Goal: Task Accomplishment & Management: Use online tool/utility

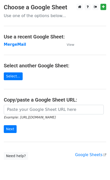
click at [18, 45] on strong "MergeMail" at bounding box center [15, 44] width 22 height 5
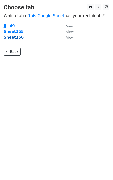
click at [18, 39] on strong "Sheet156" at bounding box center [14, 37] width 20 height 5
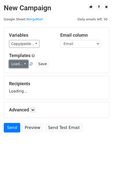
click at [21, 64] on link "Load..." at bounding box center [18, 64] width 19 height 8
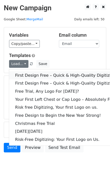
click at [35, 75] on link "First Design Free – Quick & High-Quality Digitizing!" at bounding box center [66, 75] width 114 height 8
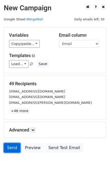
click at [8, 146] on link "Send" at bounding box center [12, 148] width 17 height 10
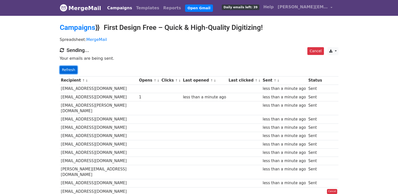
click at [68, 69] on link "Refresh" at bounding box center [69, 70] width 18 height 8
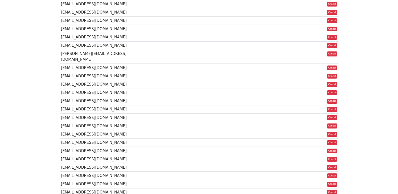
scroll to position [347, 0]
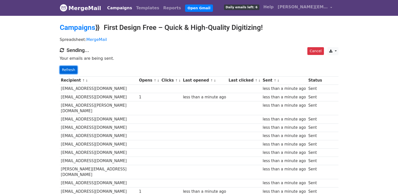
click at [73, 69] on link "Refresh" at bounding box center [69, 70] width 18 height 8
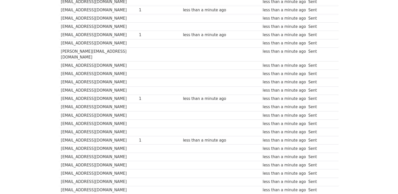
scroll to position [343, 0]
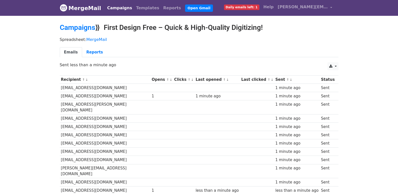
scroll to position [341, 0]
